Goal: Task Accomplishment & Management: Complete application form

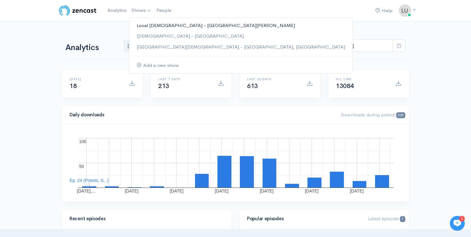
click at [150, 27] on link "Local [DEMOGRAPHIC_DATA] - [GEOGRAPHIC_DATA][PERSON_NAME]" at bounding box center [240, 25] width 223 height 11
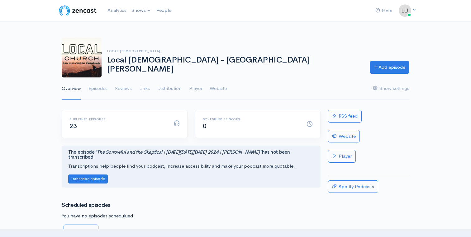
click at [390, 74] on div "Local [DEMOGRAPHIC_DATA] Local [DEMOGRAPHIC_DATA] - [GEOGRAPHIC_DATA][PERSON_NA…" at bounding box center [235, 58] width 355 height 40
click at [390, 72] on link "Add episode" at bounding box center [389, 66] width 40 height 13
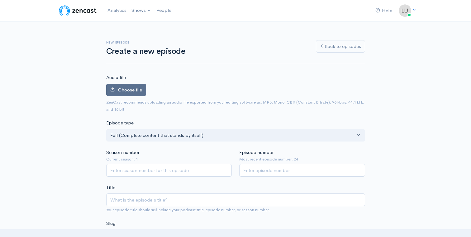
click at [137, 93] on label "Choose file" at bounding box center [126, 90] width 40 height 13
click at [0, 0] on input "Choose file" at bounding box center [0, 0] width 0 height 0
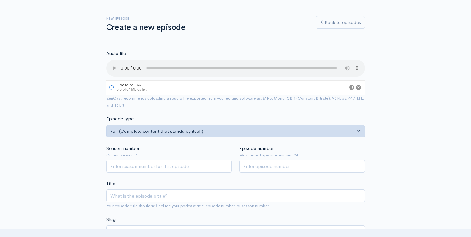
scroll to position [59, 0]
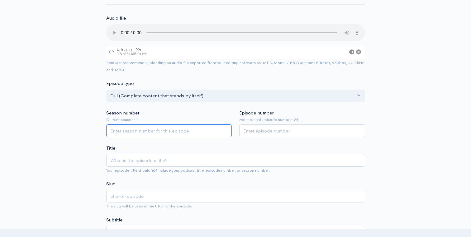
click at [157, 130] on input "Season number" at bounding box center [169, 130] width 126 height 13
click at [224, 123] on small "Current season: 1" at bounding box center [169, 121] width 126 height 6
click at [224, 129] on input "1" at bounding box center [169, 131] width 126 height 13
click at [226, 130] on input "2" at bounding box center [169, 131] width 126 height 13
click at [225, 135] on input "2" at bounding box center [169, 131] width 126 height 13
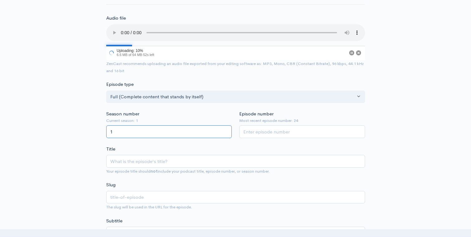
type input "1"
click at [223, 134] on input "1" at bounding box center [169, 131] width 126 height 13
click at [269, 130] on input "Episode number" at bounding box center [302, 131] width 126 height 13
type input "15"
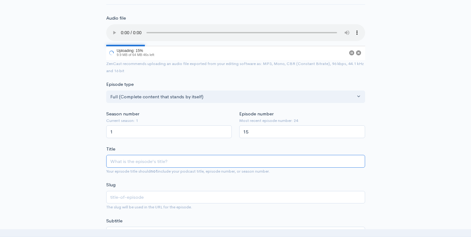
click at [157, 164] on input "Title" at bounding box center [235, 161] width 259 height 13
type input "A"
type input "a"
type input "A b"
type input "a-b"
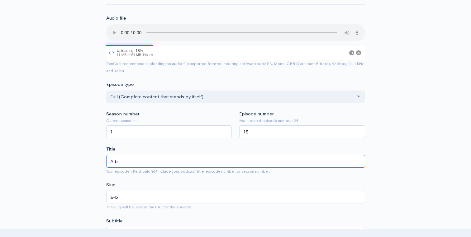
type input "A"
type input "a"
type input "A B"
type input "a-b"
type input "A Br"
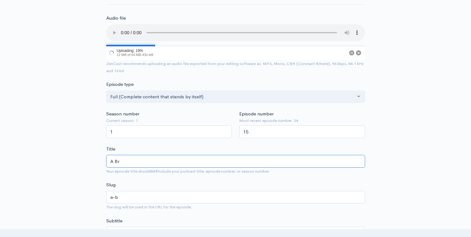
type input "a-br"
type input "A Bri"
type input "a-bri"
type input "A Brie"
type input "a-brie"
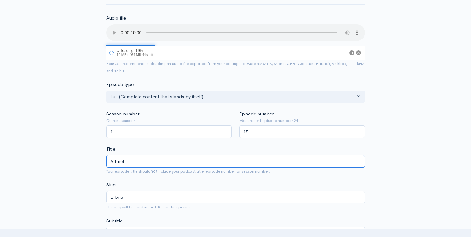
type input "A Brief"
type input "a-brief"
type input "A Brief S"
type input "a-brief-s"
type input "A Brief Ser"
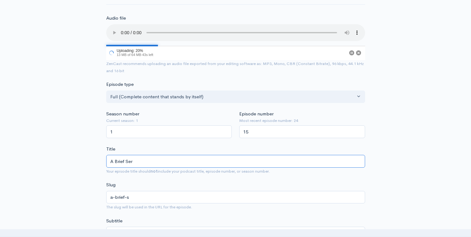
type input "a-brief-ser"
type input "A Brief Serm"
type input "a-brief-serm"
type input "A Brief Sermo"
type input "a-brief-sermo"
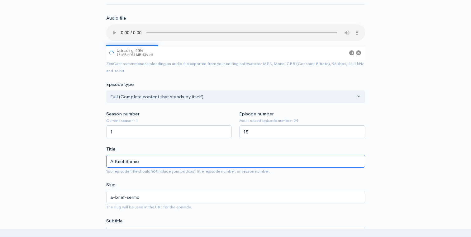
type input "A Brief [PERSON_NAME]"
type input "a-brief-[DEMOGRAPHIC_DATA]"
type input "A Brief Sermon a"
type input "a-brief-sermon-a"
type input "A Brief Sermon abo"
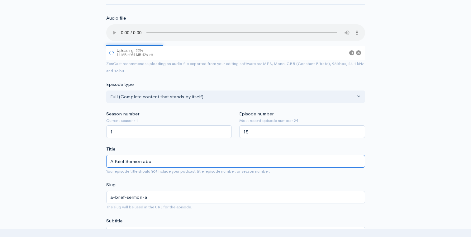
type input "a-brief-sermon-abo"
type input "A Brief Sermon about"
type input "a-brief-sermon-about"
type input "A Brief Sermon about t"
type input "a-brief-sermon-about-t"
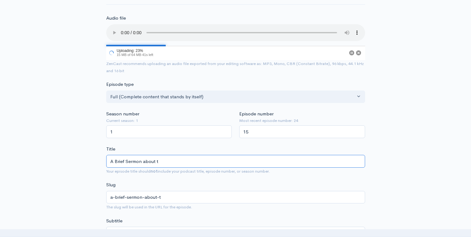
type input "A Brief Sermon about th"
type input "a-brief-[DEMOGRAPHIC_DATA]-about-th"
type input "A Brief Sermon about the"
type input "a-brief-sermon-about-the"
type input "A Brief Sermon about the E"
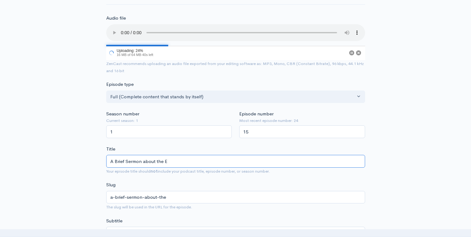
type input "a-brief-[DEMOGRAPHIC_DATA]-about-the-e"
type input "A Brief Sermon about the En"
type input "a-brief-sermon-about-the-en"
type input "A Brief Sermon about the End"
type input "a-brief-[DEMOGRAPHIC_DATA]-about-the-end"
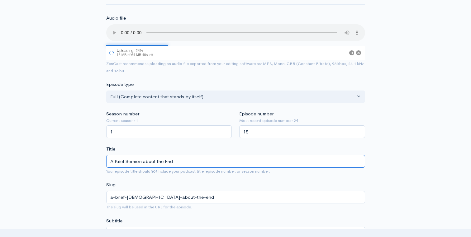
type input "A Brief Sermon about the End o"
type input "a-brief-[DEMOGRAPHIC_DATA]-about-the-end-o"
type input "A Brief Sermon about the End of"
type input "a-brief-[DEMOGRAPHIC_DATA]-about-the-end-of"
type input "A Brief Sermon about the End of th"
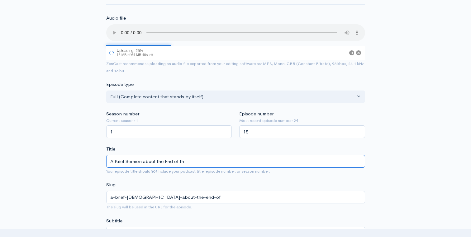
type input "a-brief-[DEMOGRAPHIC_DATA]-about-the-end-of-th"
type input "A Brief Sermon about the End of the"
type input "a-brief-[DEMOGRAPHIC_DATA]-about-the-end-of-the"
type input "A Brief Sermon about the End of the W"
type input "a-brief-[DEMOGRAPHIC_DATA]-about-the-end-of-the-w"
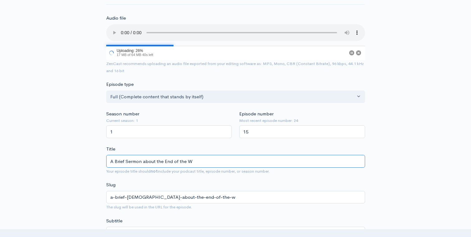
type input "A Brief Sermon about the End of the Wo"
type input "a-brief-[DEMOGRAPHIC_DATA]-about-the-end-of-the-wo"
type input "A Brief Sermon about the End of the Wor"
type input "a-brief-[DEMOGRAPHIC_DATA]-about-the-end-of-the-wor"
type input "A Brief Sermon about the End of the Worl"
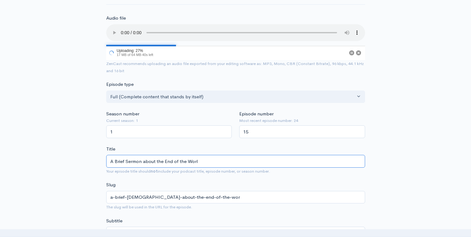
type input "a-brief-[DEMOGRAPHIC_DATA]-about-the-end-of-the-worl"
type input "A Brief Sermon about the End of the World"
type input "a-brief-[DEMOGRAPHIC_DATA]-about-the-end-of-the-world"
type input "A Brief Sermon about the End of the World | M"
type input "a-brief-[DEMOGRAPHIC_DATA]-about-the-end-of-the-world-m"
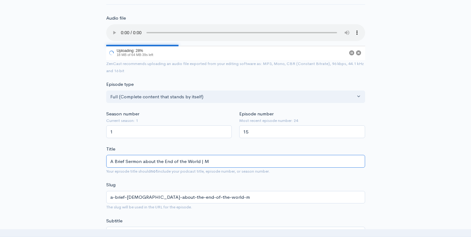
type input "A Brief Sermon about the End of the World | Ma"
type input "a-brief-[DEMOGRAPHIC_DATA]-about-the-end-of-the-world-ma"
type input "A Brief Sermon about the End of the World | Mat"
type input "a-brief-[DEMOGRAPHIC_DATA]-about-the-end-of-the-world-mat"
type input "A Brief Sermon about the End of the World | [PERSON_NAME]"
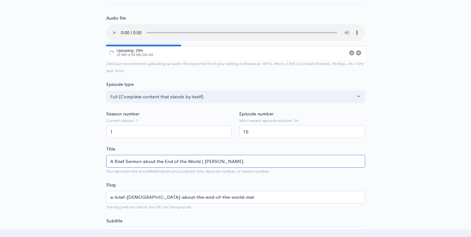
type input "a-brief-[DEMOGRAPHIC_DATA]-about-the-end-of-the-world-[PERSON_NAME]"
type input "A Brief Sermon about the End of the World | Matthe"
type input "a-brief-[DEMOGRAPHIC_DATA]-about-the-end-of-the-world-matthe"
type input "A Brief Sermon about the End of the World | [PERSON_NAME]"
type input "a-brief-[DEMOGRAPHIC_DATA]-about-the-end-of-the-world-[PERSON_NAME]"
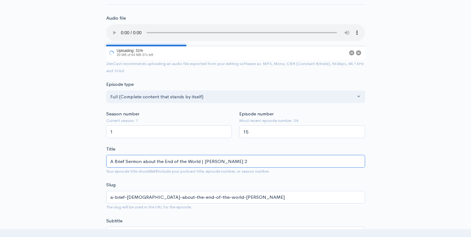
type input "A Brief Sermon about the End of the World | [PERSON_NAME] 24"
type input "a-brief-[DEMOGRAPHIC_DATA]-about-the-end-of-the-world-[PERSON_NAME]-24"
type input "A Brief Sermon about the End of the World | [PERSON_NAME] 24 - L"
type input "a-brief-[DEMOGRAPHIC_DATA]-about-the-end-of-the-world-[PERSON_NAME]-24-l"
type input "A Brief Sermon about the End of the World | [PERSON_NAME] 24 - Luk"
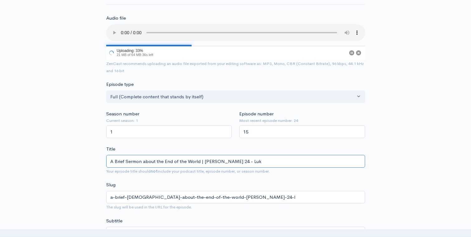
type input "a-brief-[DEMOGRAPHIC_DATA]-about-the-end-of-the-world-[PERSON_NAME]-24-luk"
type input "A Brief Sermon about the End of the World | [PERSON_NAME] 24 - [PERSON_NAME]"
type input "a-brief-[DEMOGRAPHIC_DATA]-about-the-end-of-the-world-[PERSON_NAME]-24-[PERSON_…"
type input "A Brief Sermon about the End of the World | [PERSON_NAME] 24 - [PERSON_NAME]"
type input "a-brief-[DEMOGRAPHIC_DATA]-about-the-end-of-the-world-[PERSON_NAME]-24-[PERSON_…"
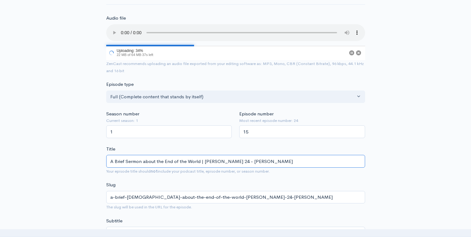
type input "A Brief Sermon about the End of the World | [PERSON_NAME] 24 - [PERSON_NAME]"
type input "a-brief-[DEMOGRAPHIC_DATA]-about-the-end-of-the-world-[PERSON_NAME]-24-[PERSON_…"
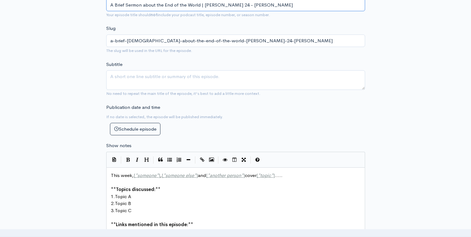
scroll to position [304, 0]
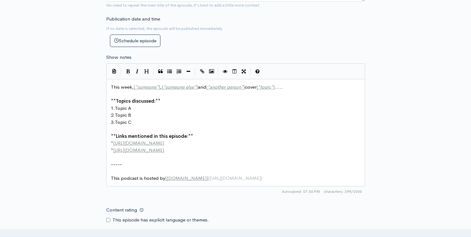
type input "A Brief Sermon about the End of the World | [PERSON_NAME] 24 - [PERSON_NAME]"
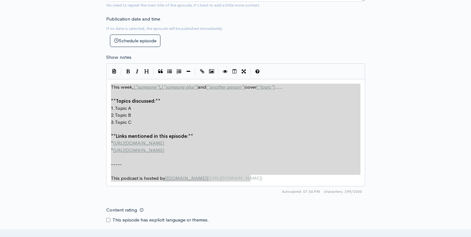
drag, startPoint x: 252, startPoint y: 180, endPoint x: 101, endPoint y: 85, distance: 178.0
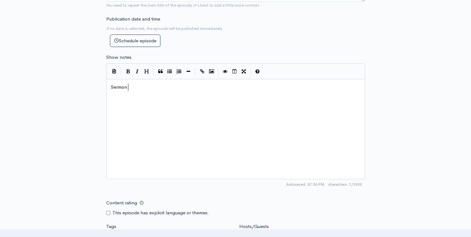
type textarea "Sermon ua"
type textarea "audion"
type textarea "from series the"
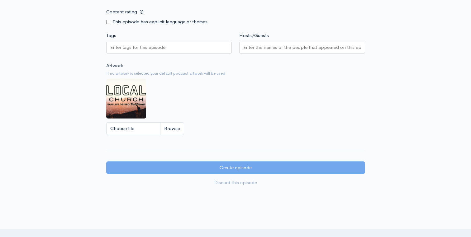
scroll to position [492, 0]
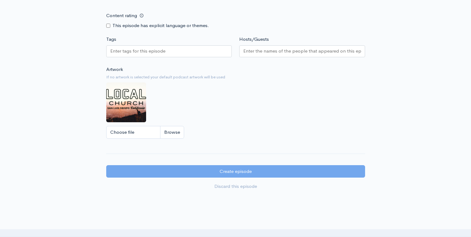
type textarea "rough [PERSON_NAME]"
click at [279, 46] on div at bounding box center [302, 51] width 126 height 12
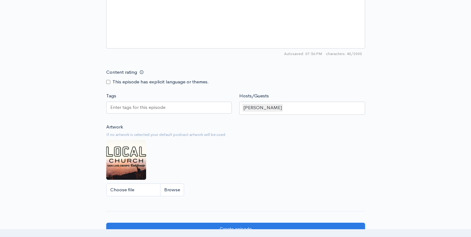
scroll to position [551, 0]
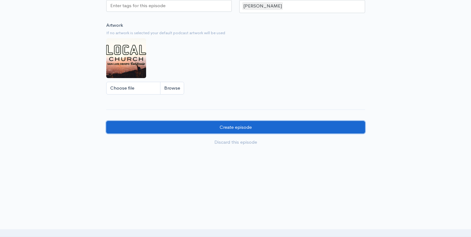
click at [204, 130] on input "Create episode" at bounding box center [235, 127] width 259 height 13
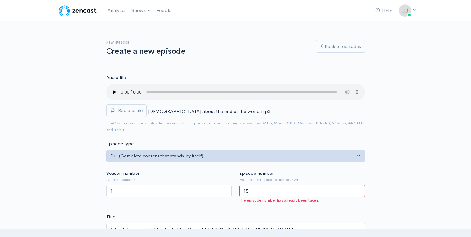
scroll to position [45, 0]
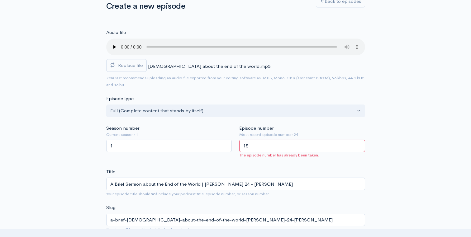
click at [253, 147] on input "15" at bounding box center [302, 146] width 126 height 13
type input "1"
type input "25"
click at [361, 133] on small "Most recent episode number: 24" at bounding box center [302, 135] width 126 height 6
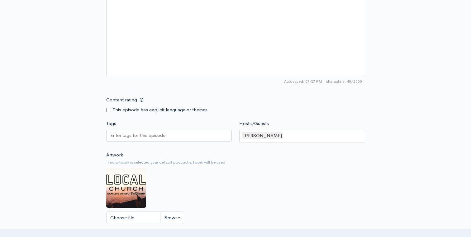
scroll to position [545, 0]
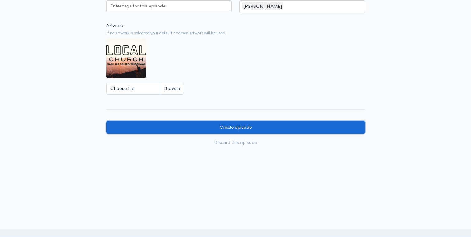
click at [214, 127] on input "Create episode" at bounding box center [235, 127] width 259 height 13
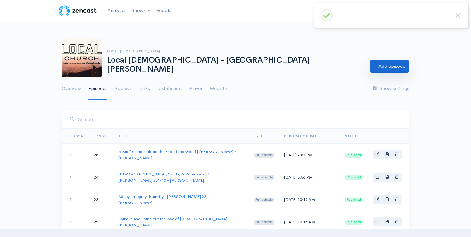
click at [379, 63] on link "Add episode" at bounding box center [389, 66] width 40 height 13
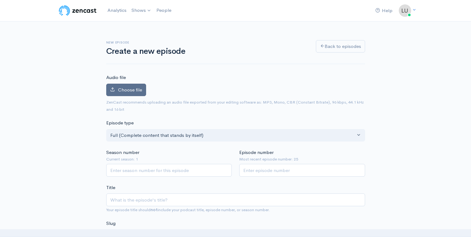
click at [134, 94] on label "Choose file" at bounding box center [126, 90] width 40 height 13
click at [0, 0] on input "Choose file" at bounding box center [0, 0] width 0 height 0
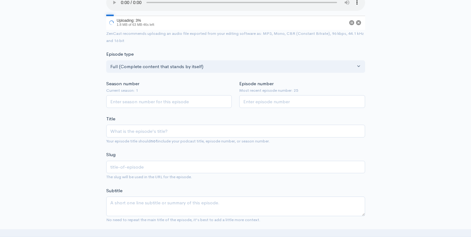
scroll to position [98, 0]
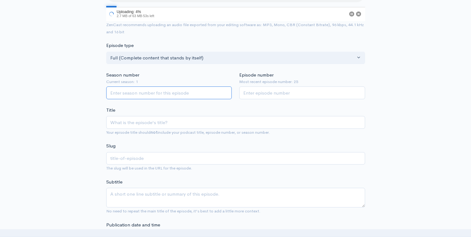
click at [192, 95] on input "Season number" at bounding box center [169, 93] width 126 height 13
type input "1"
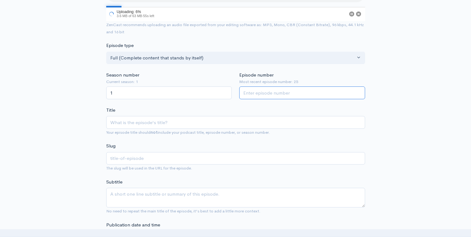
click at [303, 94] on input "Episode number" at bounding box center [302, 93] width 126 height 13
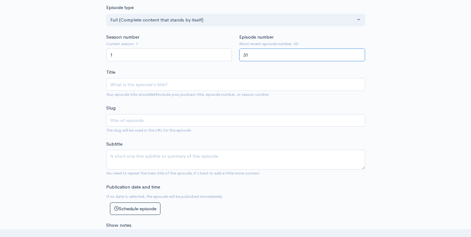
scroll to position [158, 0]
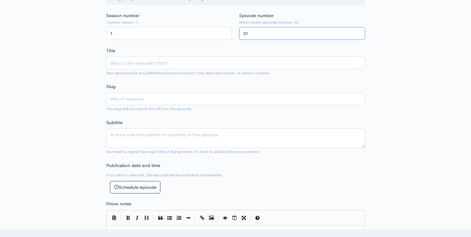
type input "31"
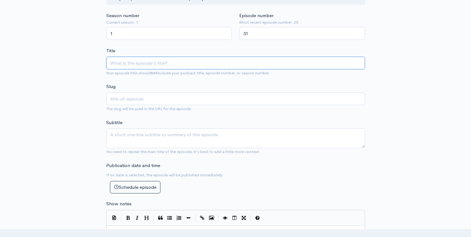
click at [215, 63] on input "Title" at bounding box center [235, 63] width 259 height 13
type input "W"
type input "w"
type input "Wh"
type input "wh"
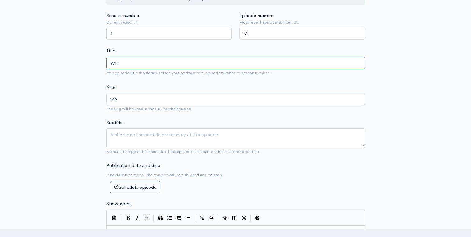
type input "Why"
type input "why"
type input "Why ar"
type input "why-ar"
type input "Why are"
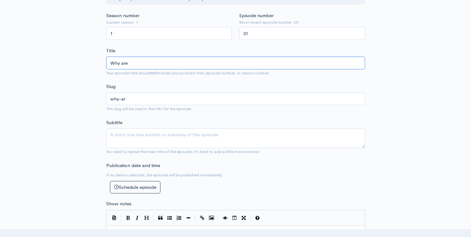
type input "why-are"
type input "Why are we"
type input "why-are-we"
type input "Why are we he"
type input "why-are-we-he"
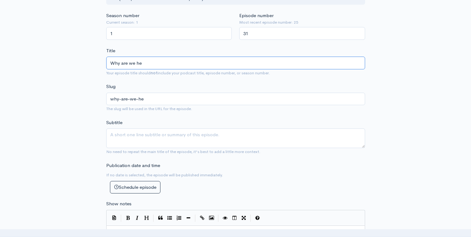
type input "Why are we her"
type input "why-are-we-her"
type input "Why are we here"
type input "why-are-we-here"
type input "Why are we here? | P"
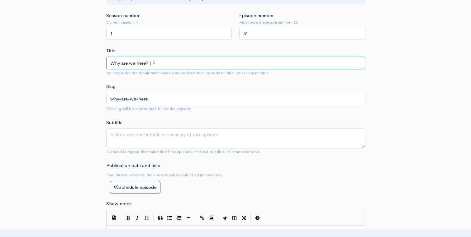
type input "why-are-we-here-p"
type input "Why are we here? | Pt"
type input "why-are-we-here-pt"
type input "Why are we here? | Pt 1"
type input "why-are-we-here-pt-1"
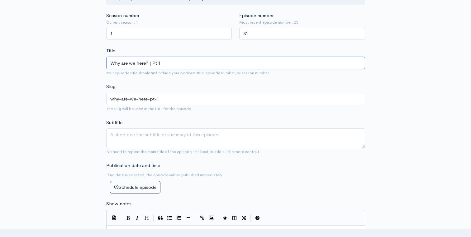
type input "Why are we here? | Pt"
type input "why-are-we-here-pt"
type input "Why are we here? | P"
type input "why-are-we-here-p"
type input "Why are we here? |"
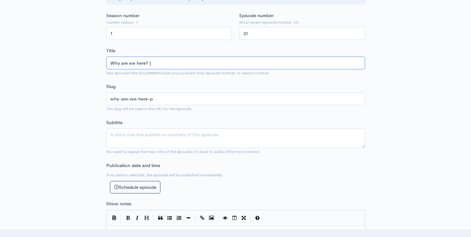
type input "why-are-we-here"
type input "Why are we here? | W"
type input "why-are-we-here-w"
type input "Why are we here? | Wor"
type input "why-are-we-here-wor"
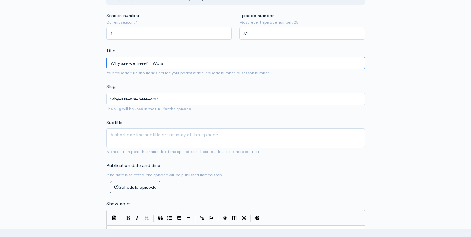
type input "Why are we here? | Worsh"
type input "why-are-we-here-worsh"
type input "Why are we here? | Worship"
type input "why-are-we-here-worship"
type input "Why are we here? | Worship G"
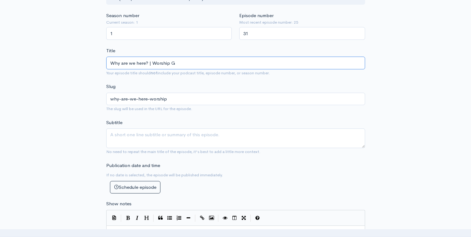
type input "why-are-we-here-worship-g"
type input "Why are we here? | Worship Go"
type input "why-are-we-here-worship-go"
type input "Why are we here? | Worship God"
type input "why-are-we-here-worship-god"
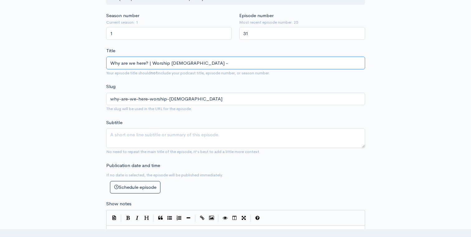
type input "Why are we here? | Worship God - L"
type input "why-are-we-here-worship-god-l"
type input "Why are we here? | Worship God - Luk"
type input "why-are-we-here-worship-god-luk"
type input "Why are we here? | Worship God - Luke"
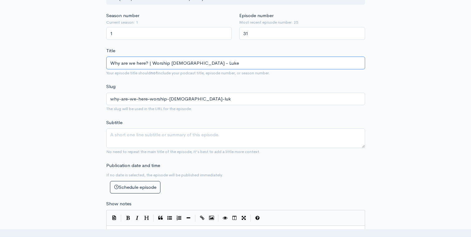
type input "why-are-we-here-worship-god-luke"
type input "Why are we here? | Worship God - Luke P"
type input "why-are-we-here-worship-god-luke-p"
type input "Why are we here? | Worship God - Luke Pew"
type input "why-are-we-here-worship-god-luke-pew"
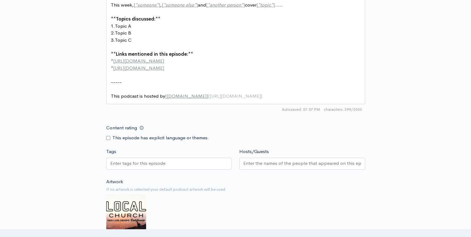
scroll to position [385, 0]
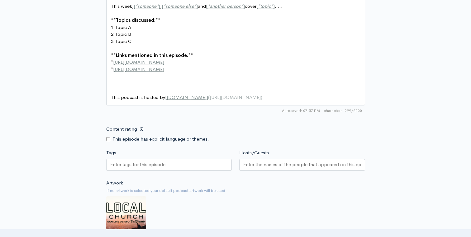
type input "Why are we here? | Worship God - Luke Pew"
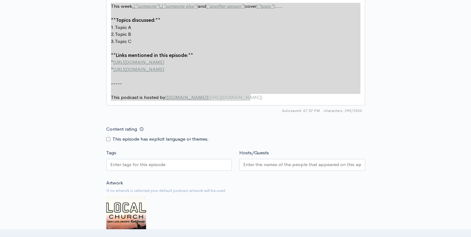
drag, startPoint x: 257, startPoint y: 96, endPoint x: 100, endPoint y: 3, distance: 182.5
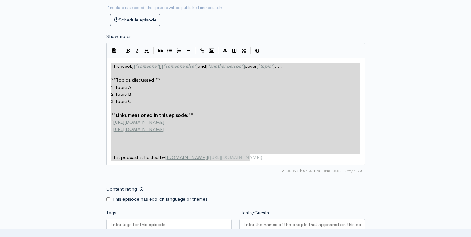
scroll to position [2, 2]
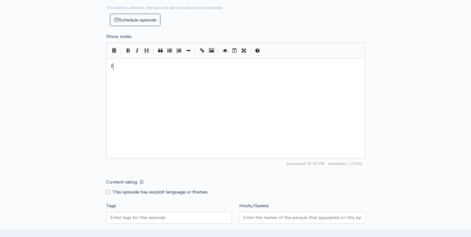
type textarea "Fo"
type textarea "rom a mini-series on"
type textarea "about"
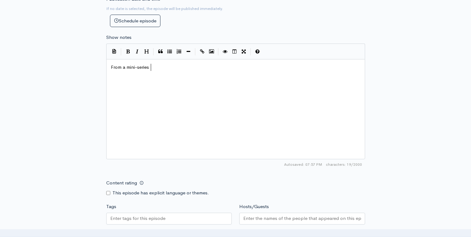
scroll to position [2, 6]
type textarea "es on"
type textarea "e"
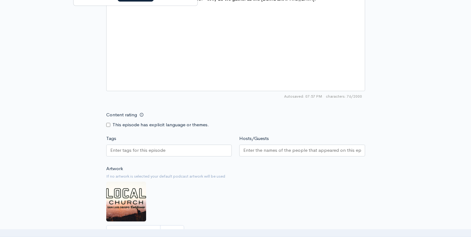
scroll to position [447, 0]
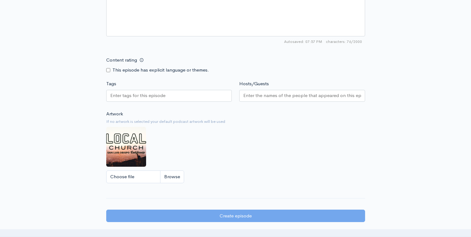
type textarea "called "why are we here?" Why do we gather as the church?"
click at [269, 95] on input "Hosts/Guests" at bounding box center [302, 95] width 118 height 7
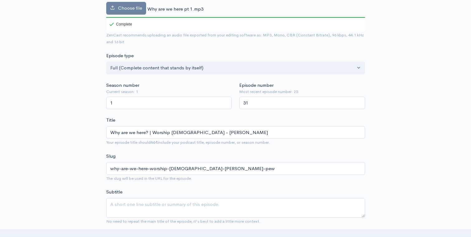
scroll to position [96, 0]
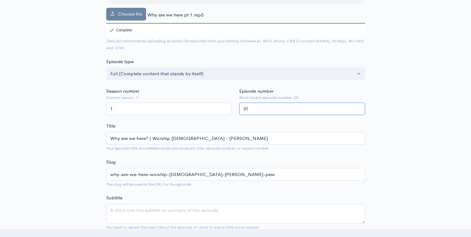
click at [249, 108] on input "31" at bounding box center [302, 109] width 126 height 13
type input "3"
type input "26"
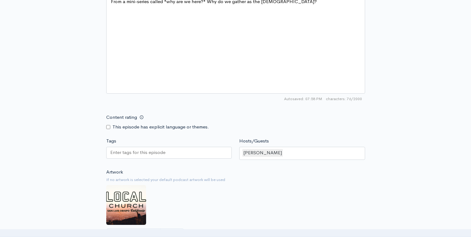
scroll to position [536, 0]
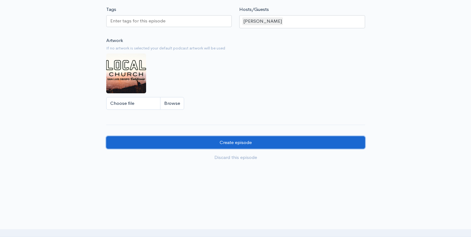
click at [296, 148] on input "Create episode" at bounding box center [235, 142] width 259 height 13
